Goal: Transaction & Acquisition: Obtain resource

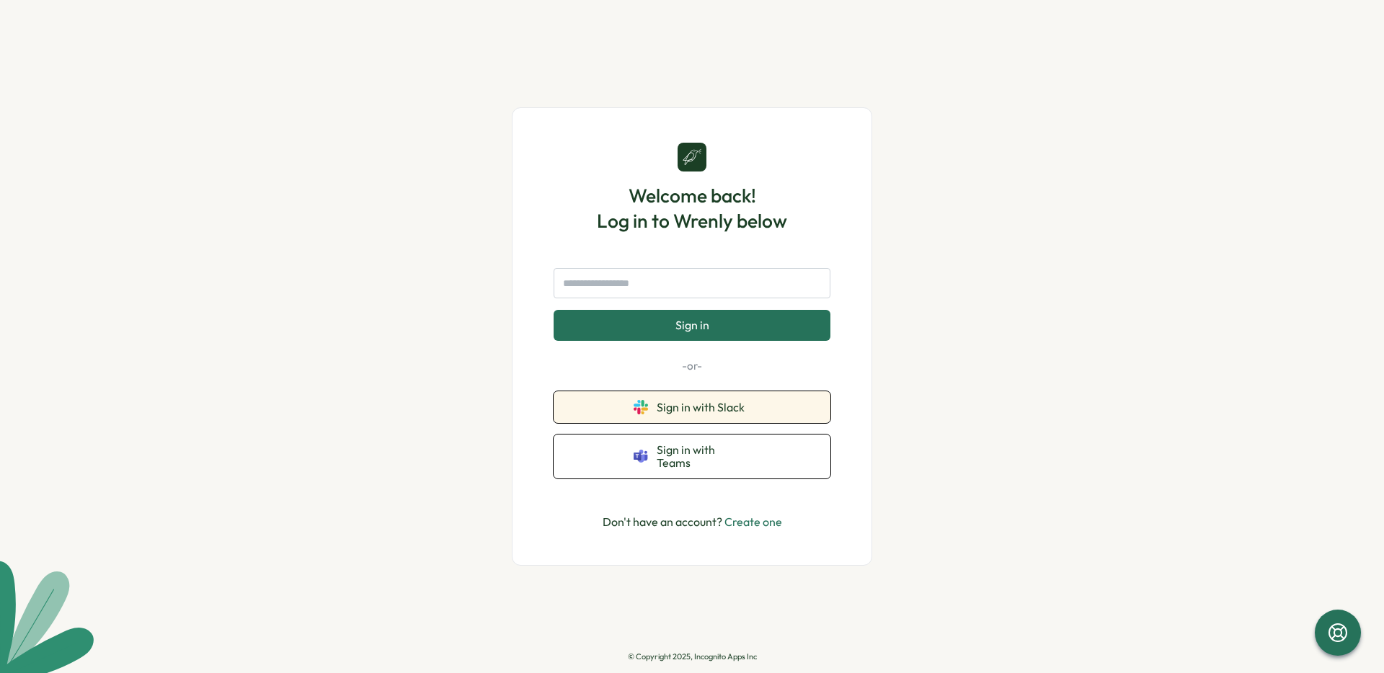
click at [678, 414] on span "Sign in with Slack" at bounding box center [704, 407] width 94 height 13
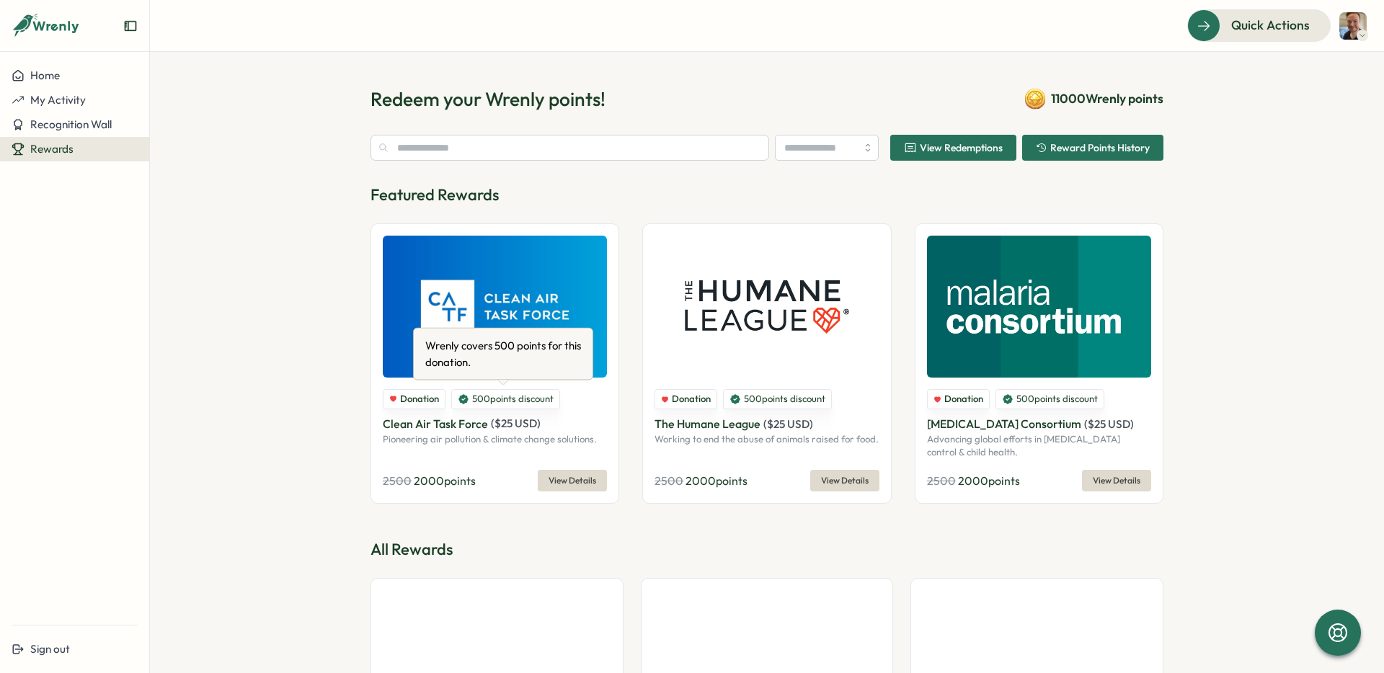
type input "******"
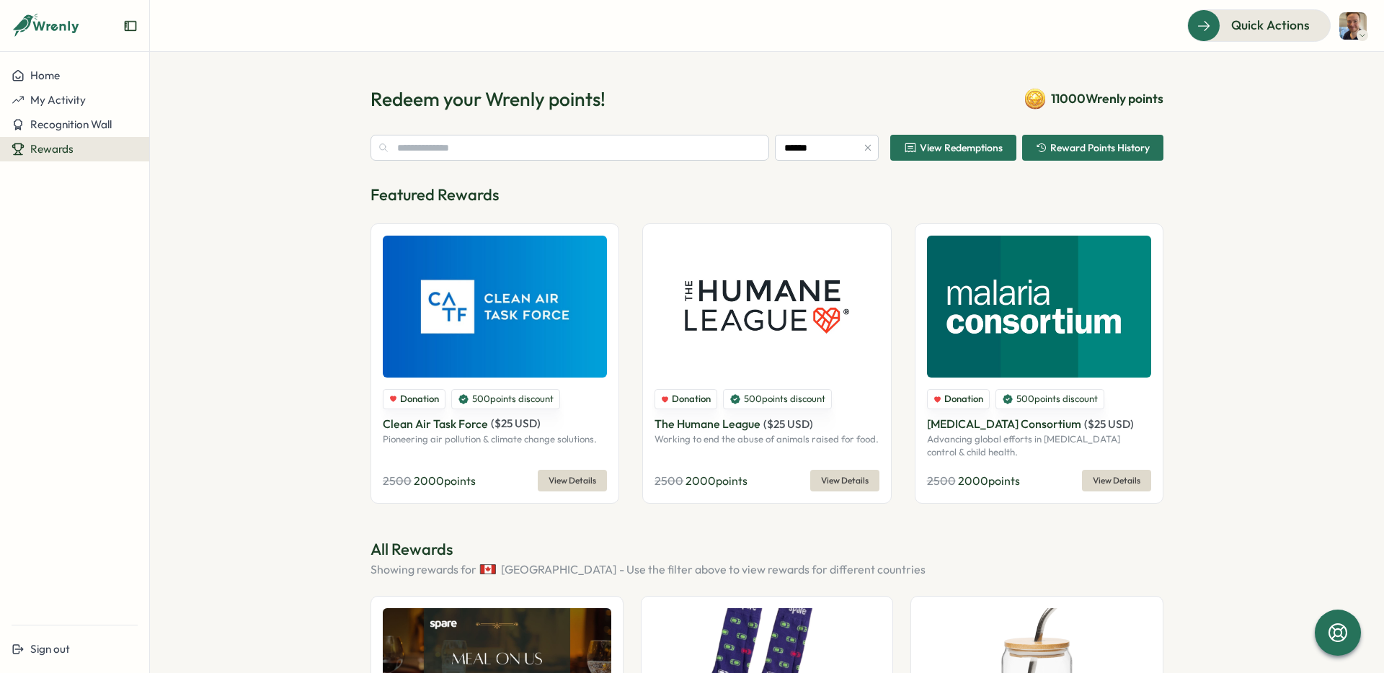
click at [309, 247] on section "Redeem your Wrenly points! 11000 Wrenly points ****** View Redemptions Reward P…" at bounding box center [767, 363] width 1234 height 622
click at [332, 328] on section "Redeem your Wrenly points! 11000 Wrenly points ****** View Redemptions Reward P…" at bounding box center [767, 363] width 1234 height 622
